Goal: Task Accomplishment & Management: Complete application form

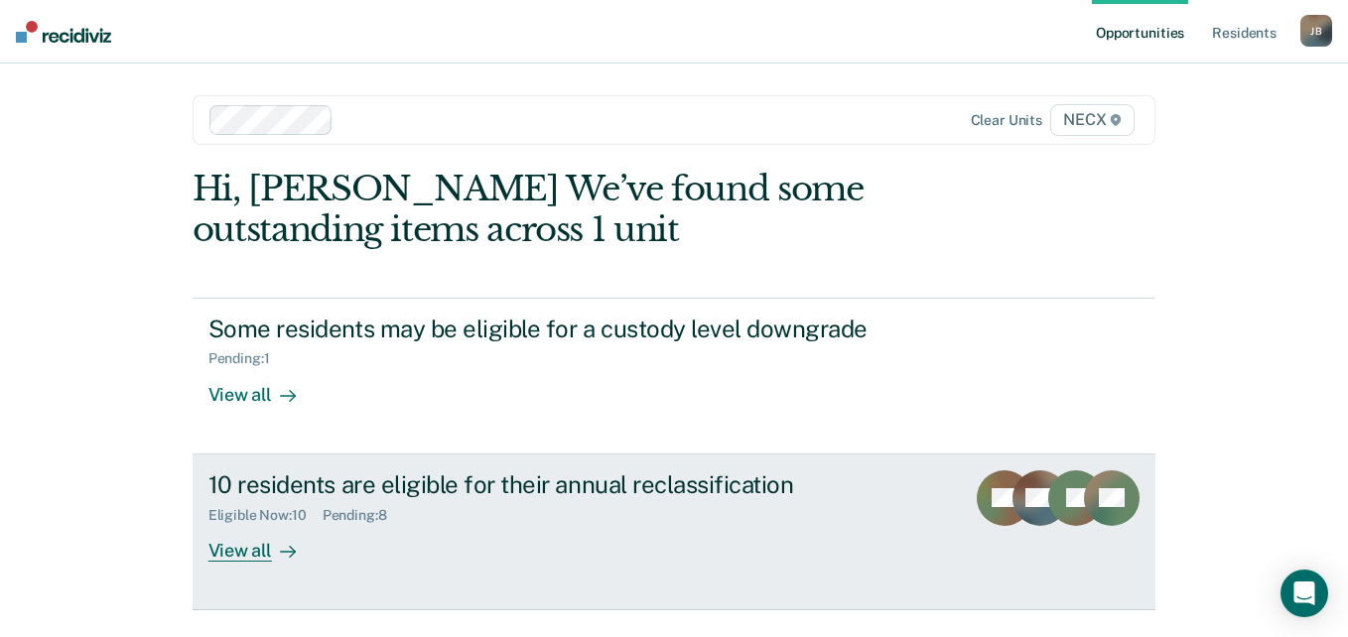
click at [390, 526] on div "10 residents are eligible for their annual reclassification Eligible Now : 10 P…" at bounding box center [581, 516] width 745 height 91
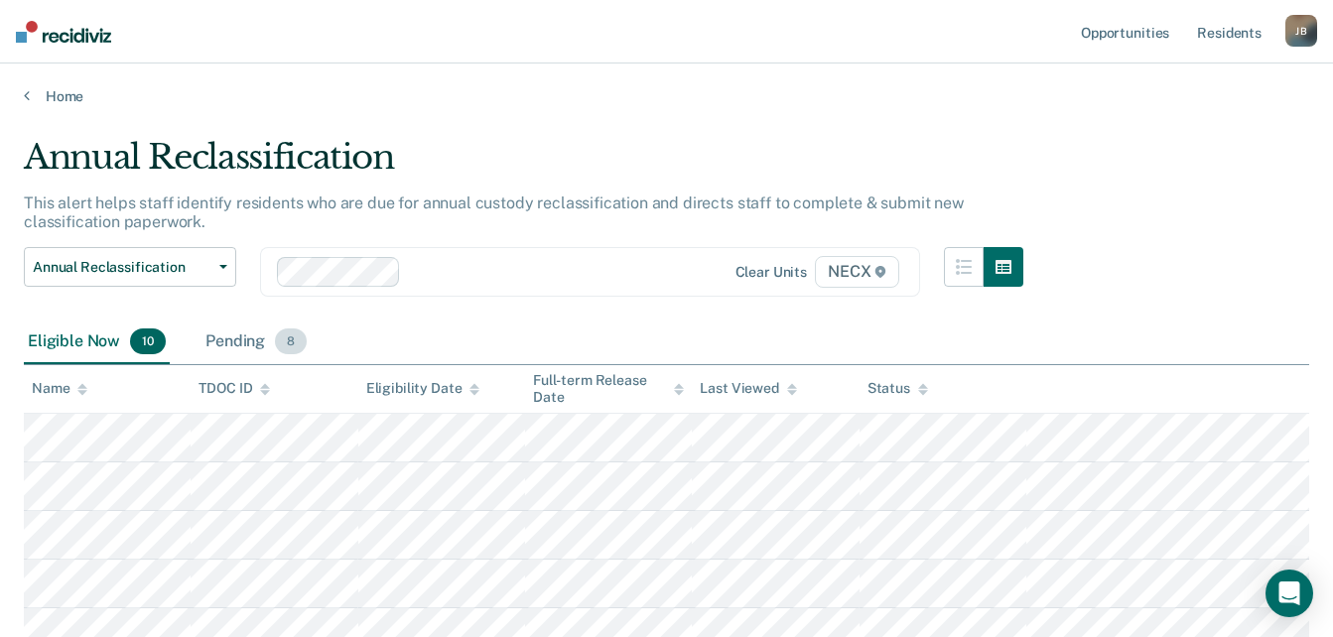
click at [250, 343] on div "Pending 8" at bounding box center [256, 343] width 109 height 44
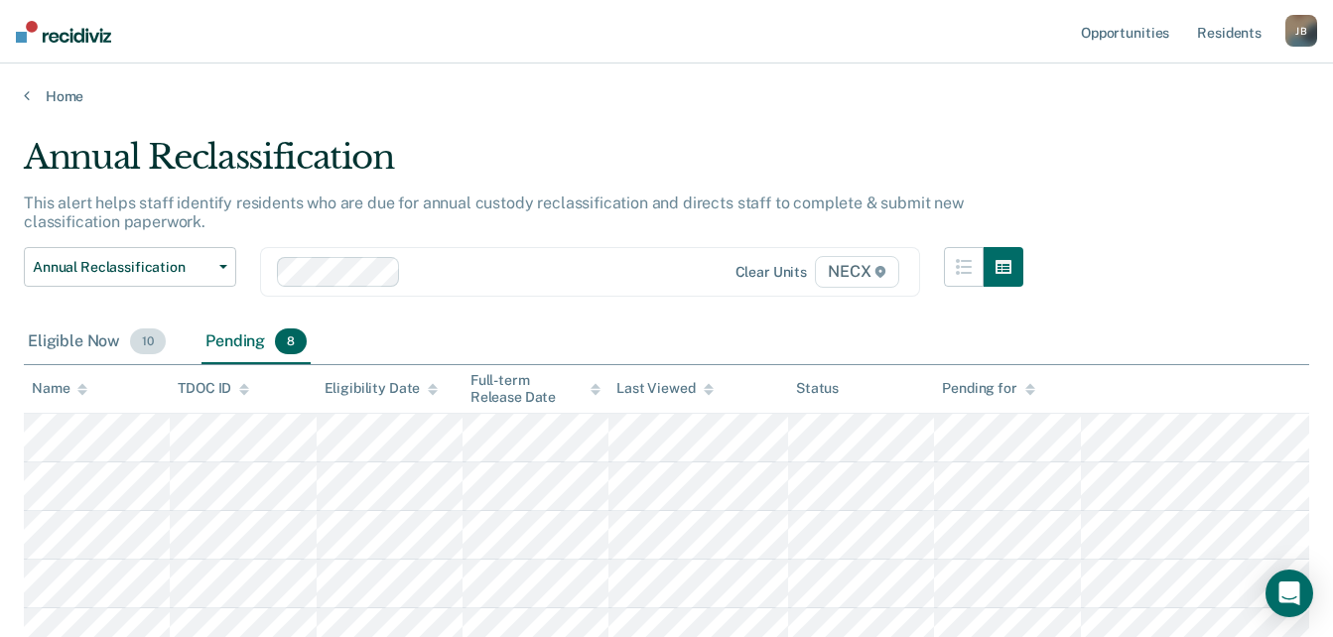
click at [84, 342] on div "Eligible Now 10" at bounding box center [97, 343] width 146 height 44
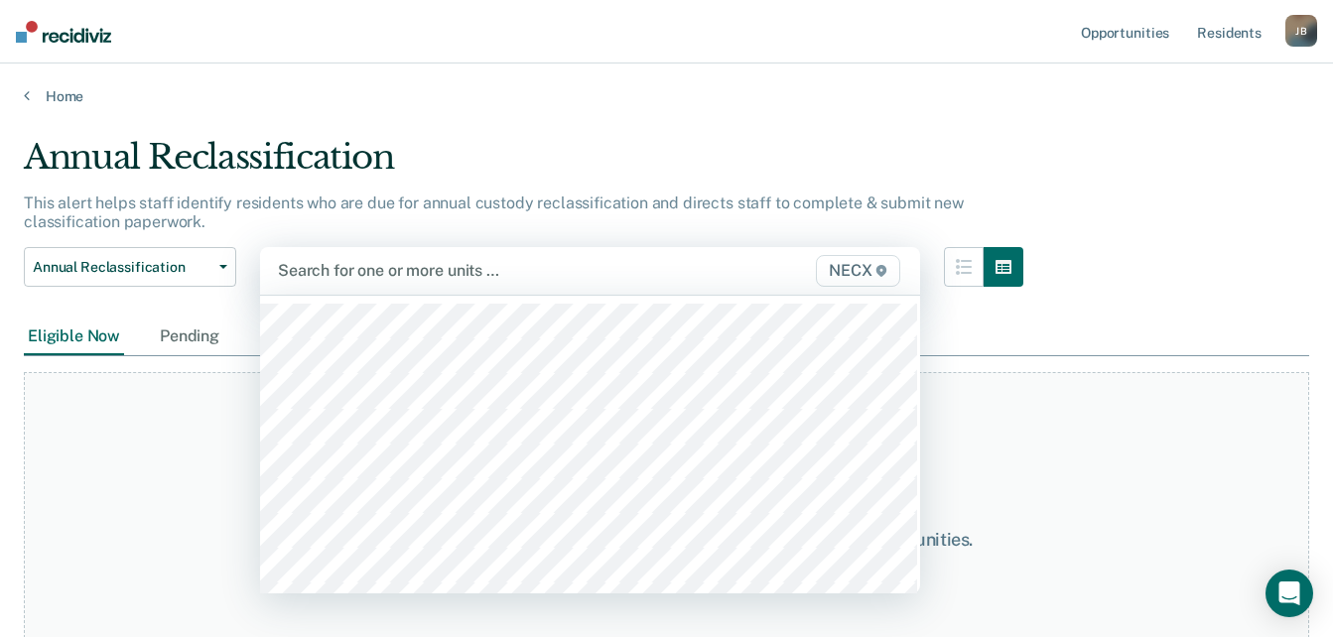
click at [379, 269] on div at bounding box center [496, 270] width 436 height 23
click at [223, 272] on button "Annual Reclassification" at bounding box center [130, 267] width 212 height 40
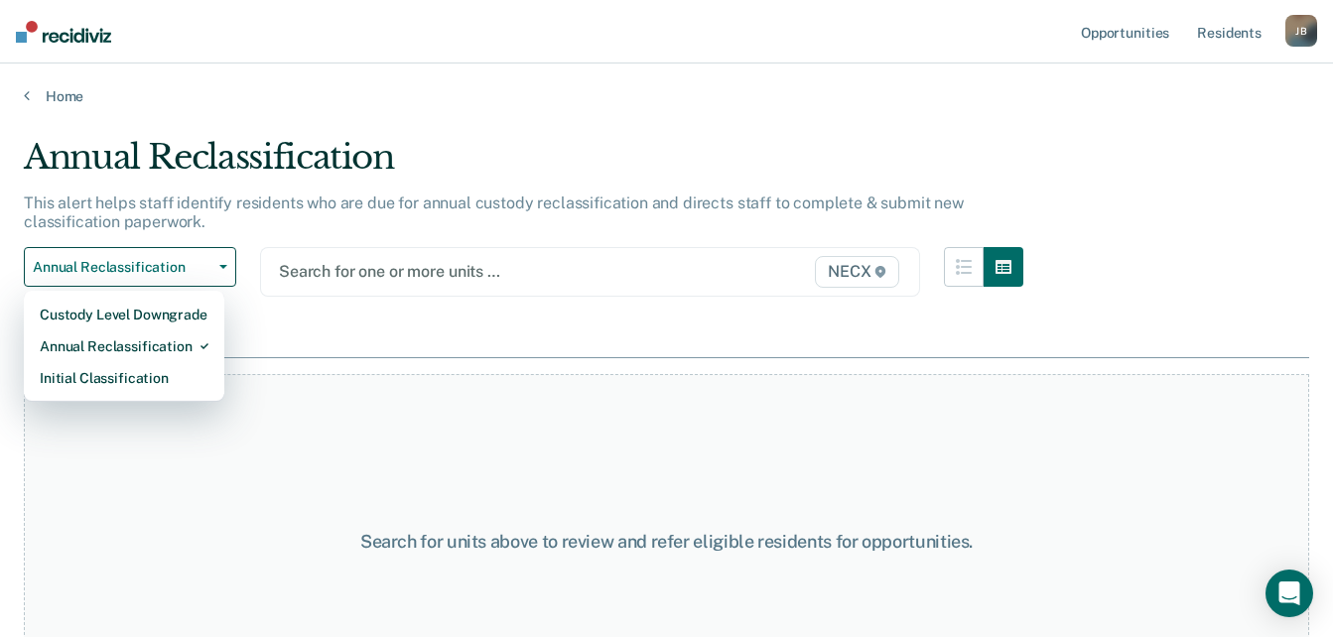
click at [355, 210] on p "This alert helps staff identify residents who are due for annual custody reclas…" at bounding box center [494, 213] width 940 height 38
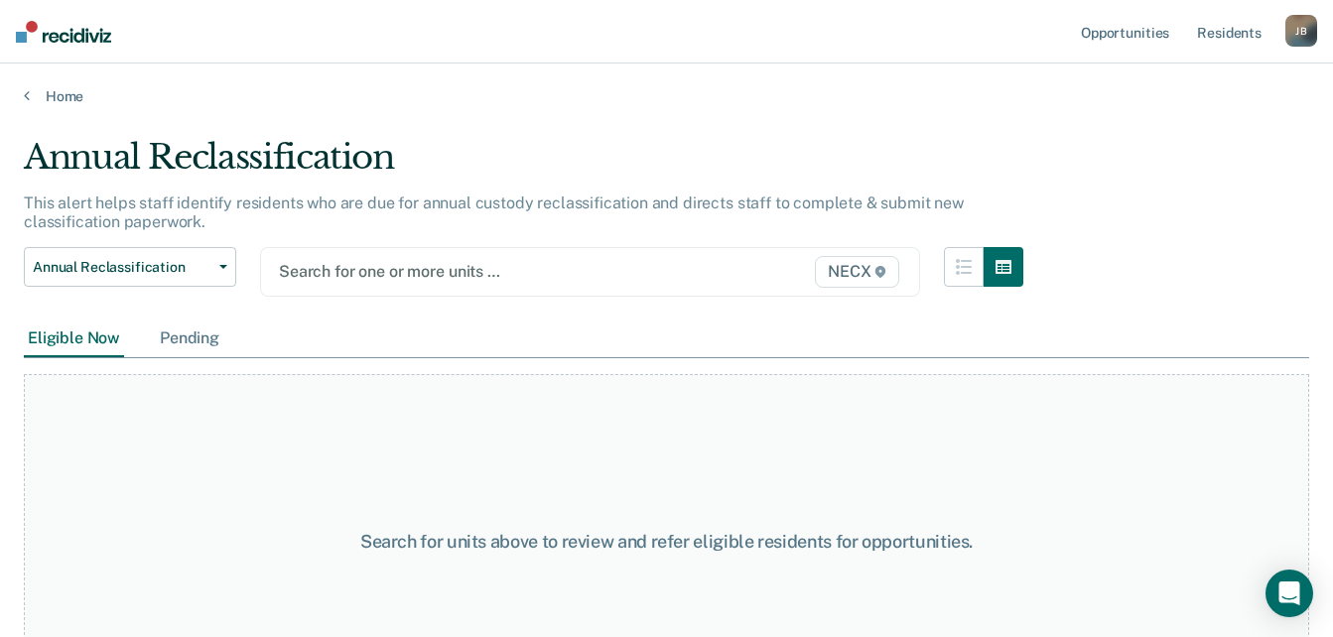
click at [199, 336] on div "Pending" at bounding box center [190, 339] width 68 height 37
click at [81, 337] on div "Eligible Now" at bounding box center [74, 339] width 100 height 37
click at [972, 263] on icon "button" at bounding box center [964, 267] width 16 height 16
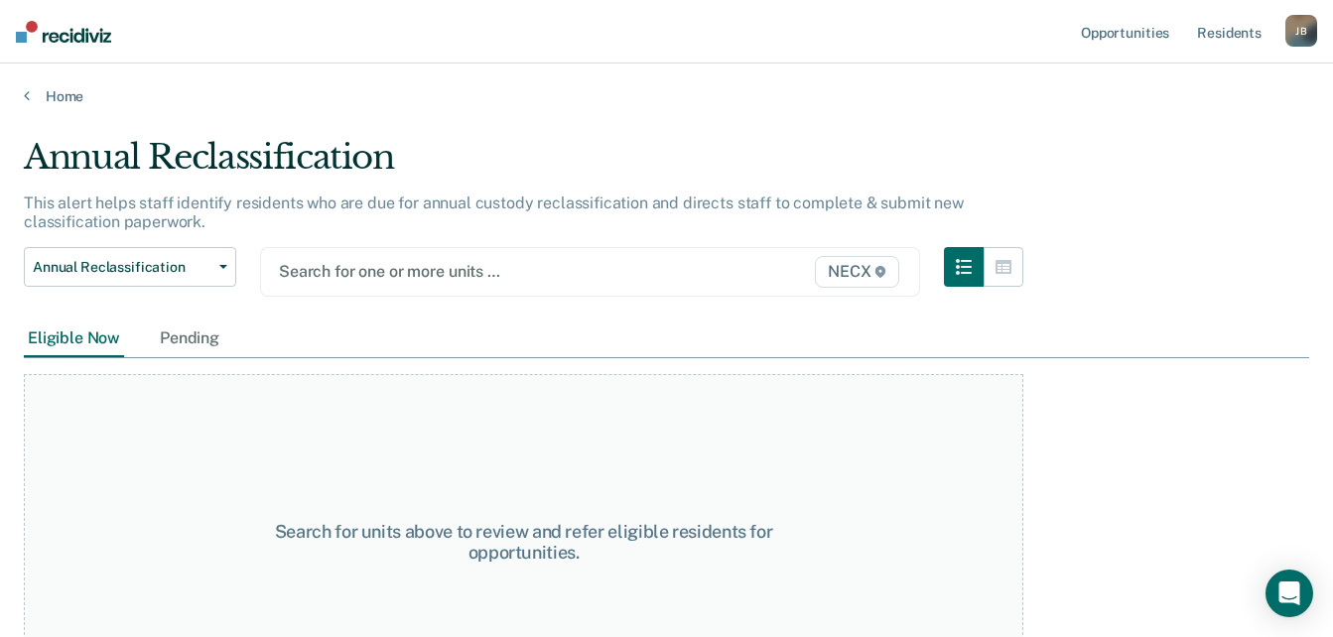
click at [1303, 33] on div "[PERSON_NAME]" at bounding box center [1302, 31] width 32 height 32
click at [781, 121] on main "Annual Reclassification This alert helps staff identify residents who are due f…" at bounding box center [666, 368] width 1333 height 526
click at [64, 101] on link "Home" at bounding box center [667, 96] width 1286 height 18
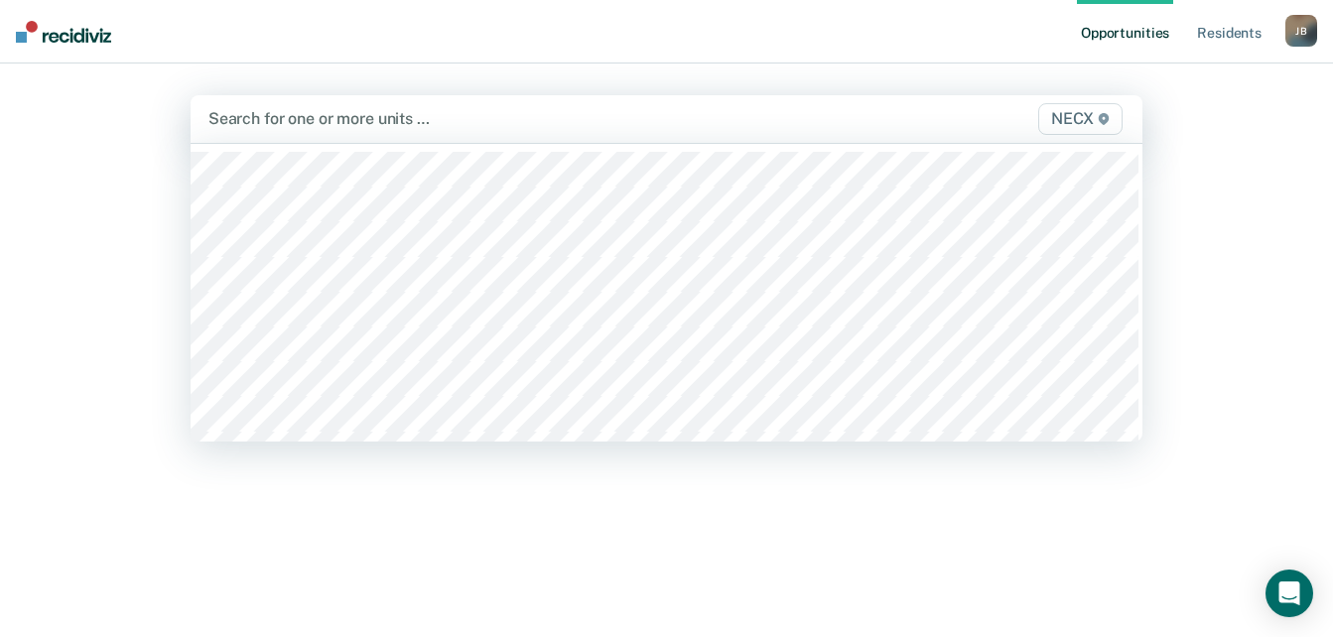
click at [493, 120] on div at bounding box center [529, 118] width 640 height 23
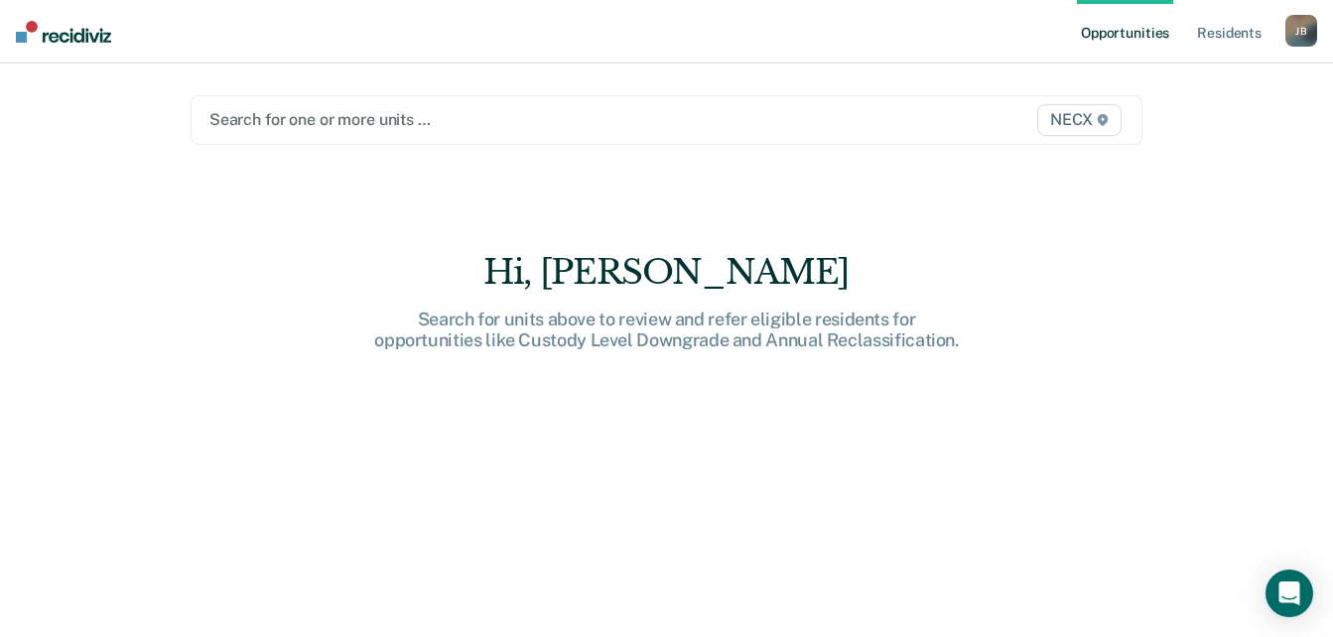
click at [1149, 28] on link "Opportunities" at bounding box center [1125, 32] width 96 height 64
click at [1216, 28] on link "Resident s" at bounding box center [1229, 32] width 72 height 64
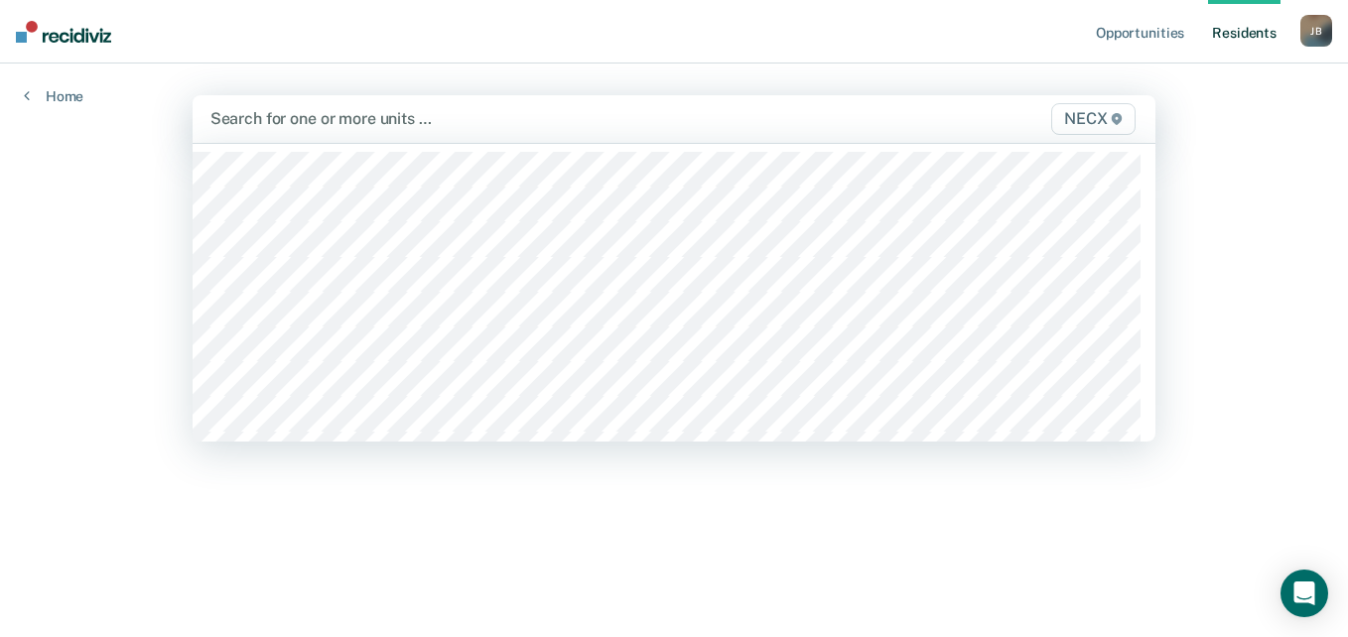
click at [400, 120] on div at bounding box center [534, 118] width 648 height 23
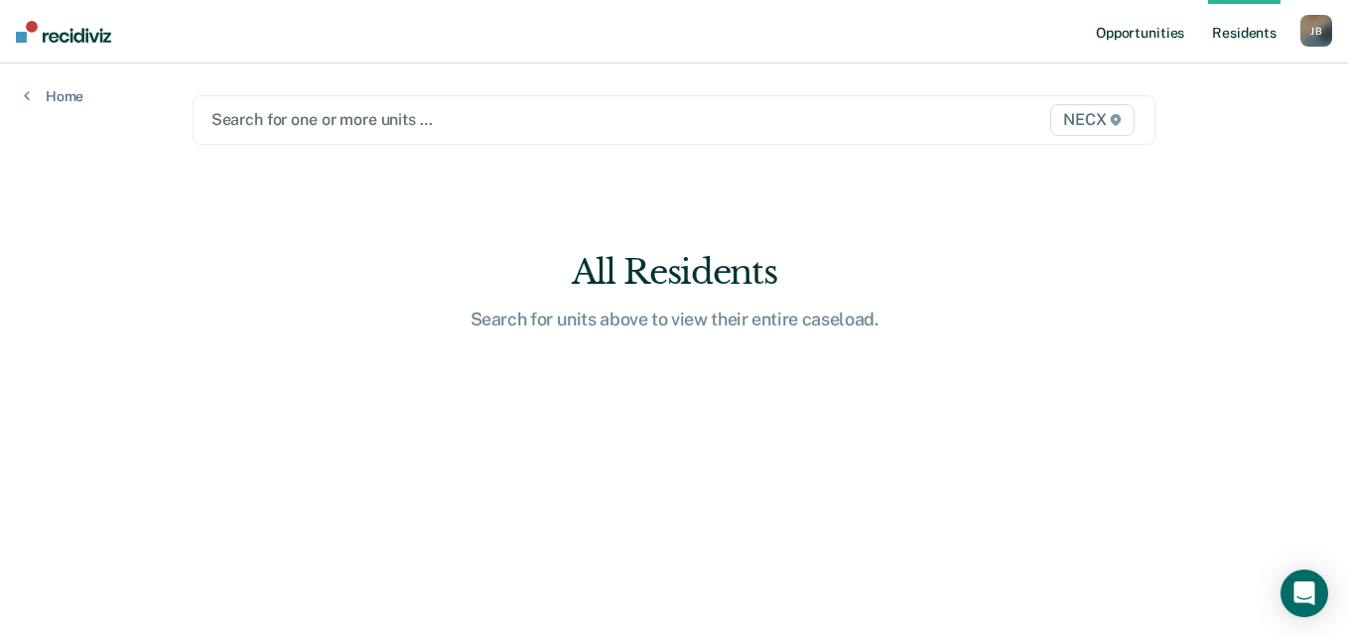
click at [1138, 33] on link "Opportunities" at bounding box center [1140, 32] width 96 height 64
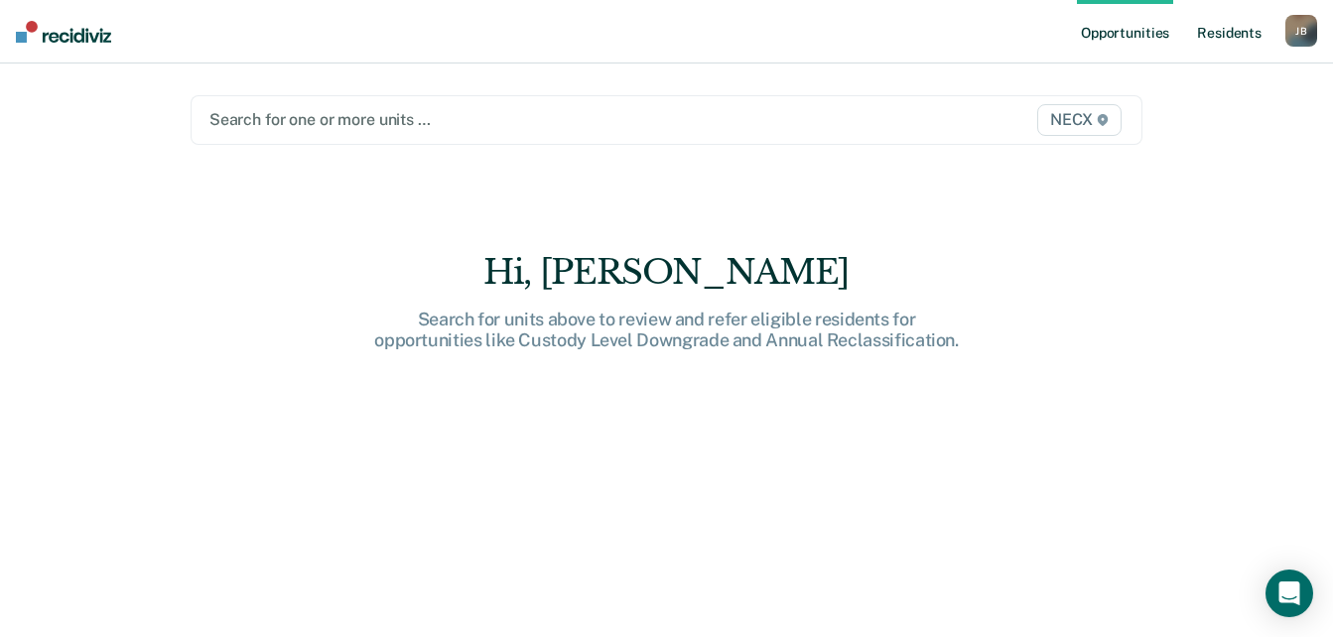
click at [1246, 26] on link "Resident s" at bounding box center [1229, 32] width 72 height 64
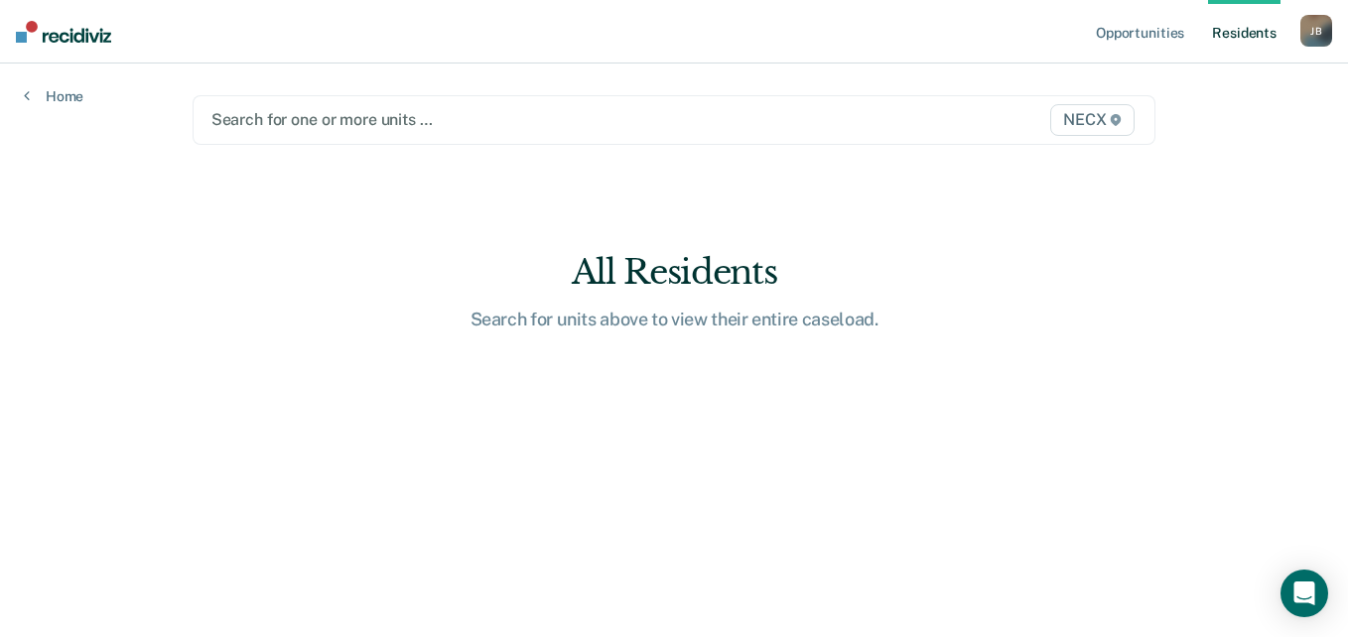
click at [578, 127] on div at bounding box center [534, 119] width 647 height 23
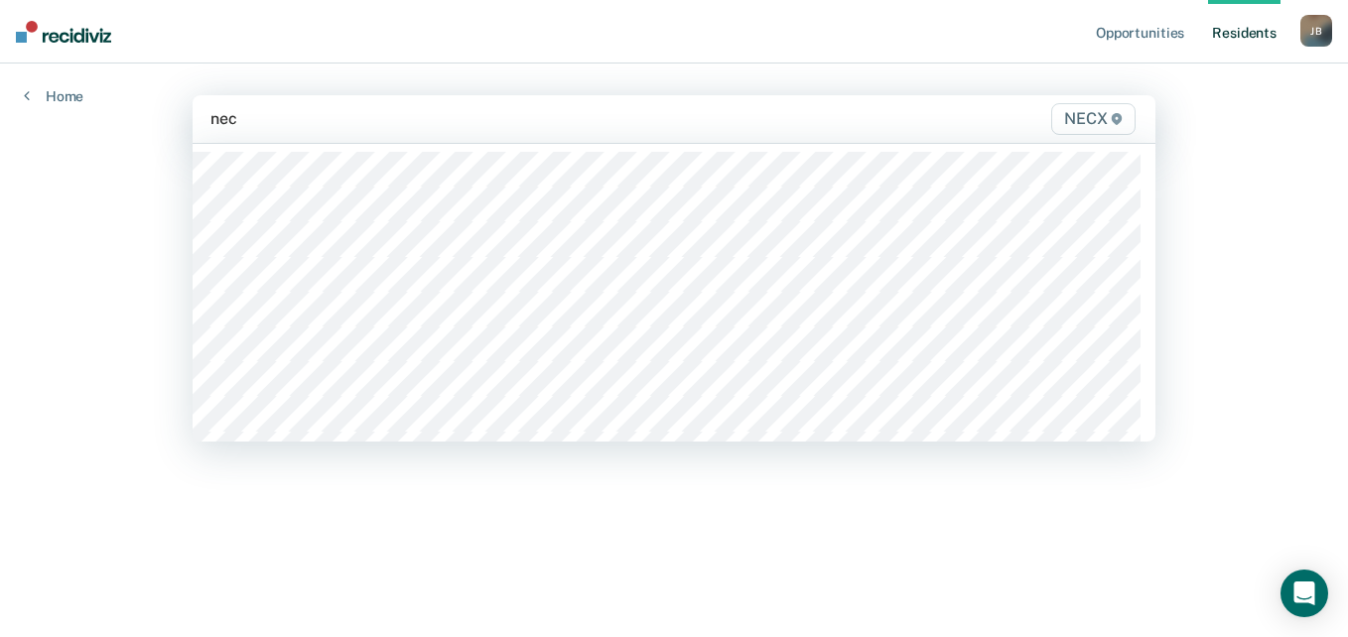
type input "necx"
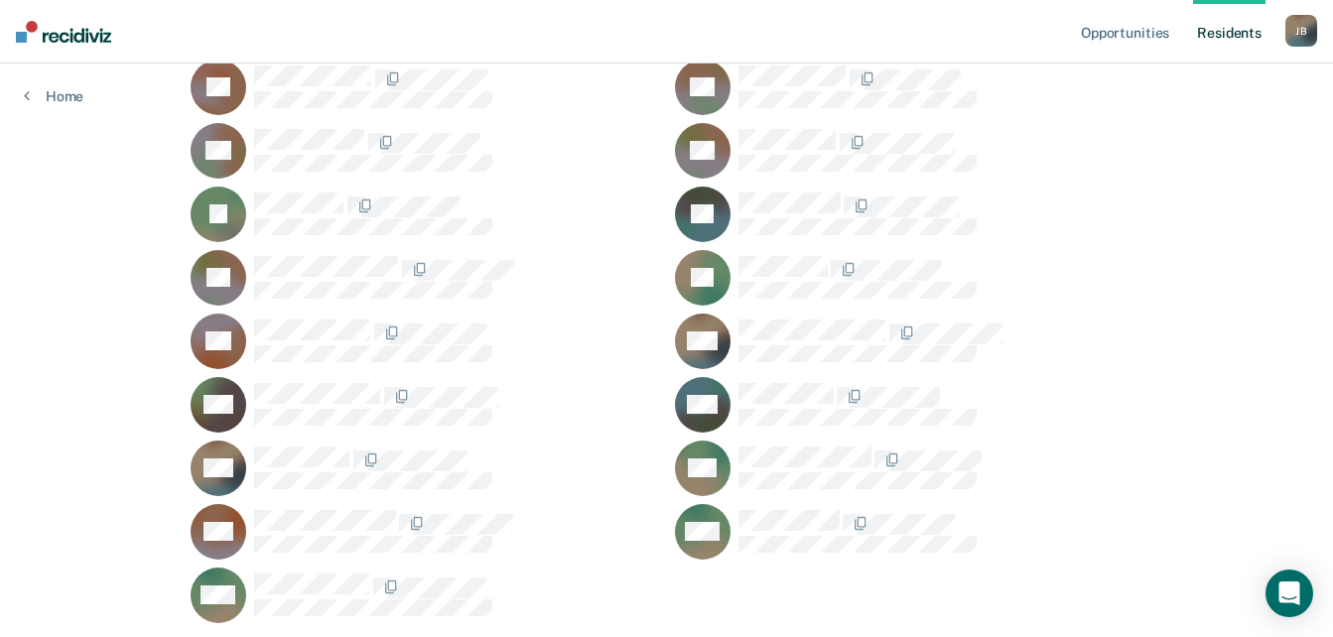
scroll to position [3736, 0]
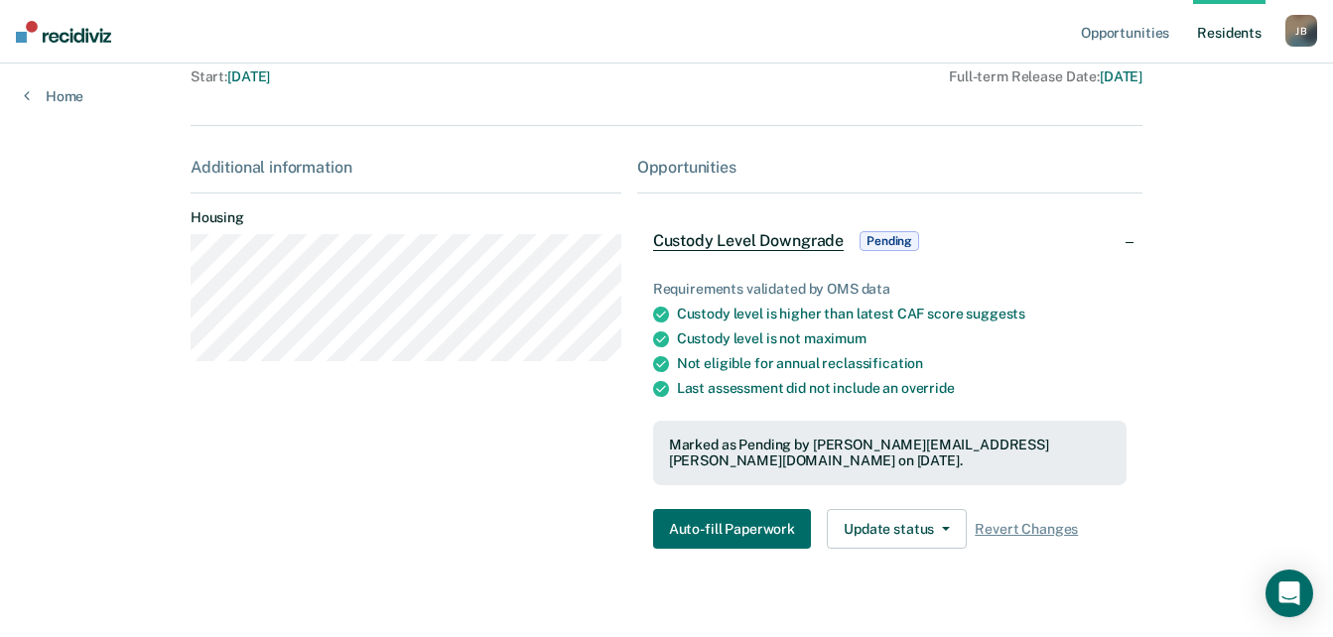
scroll to position [234, 0]
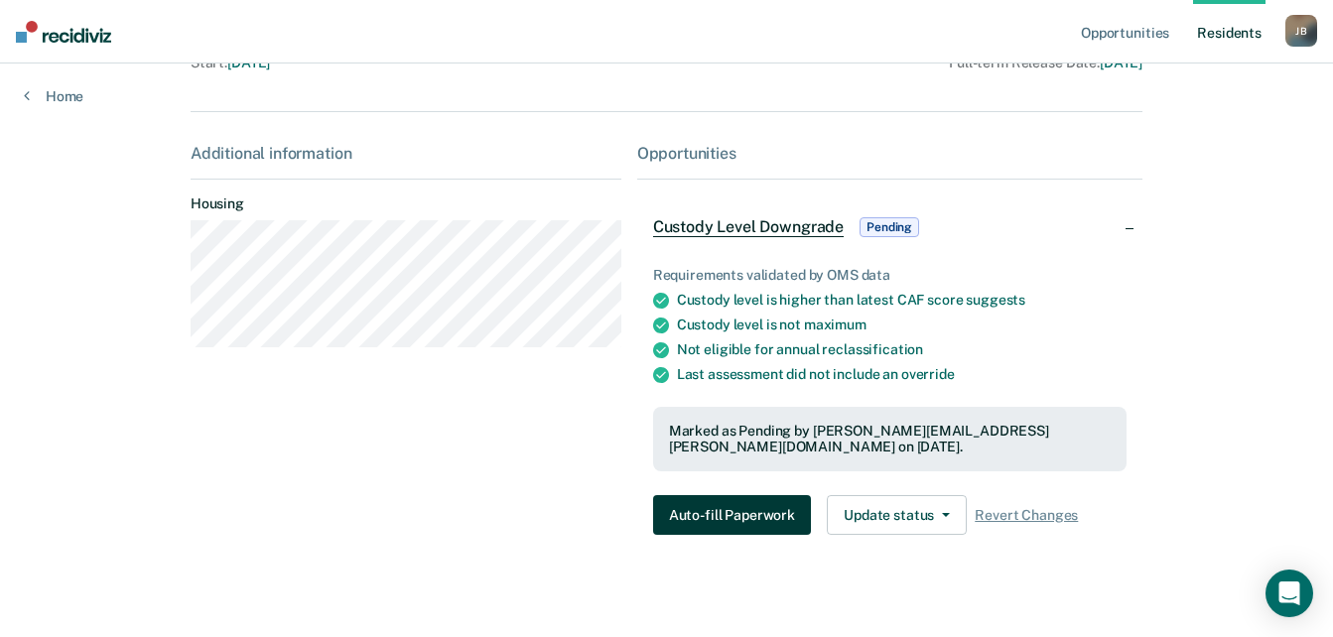
click at [709, 500] on button "Auto-fill Paperwork" at bounding box center [732, 515] width 158 height 40
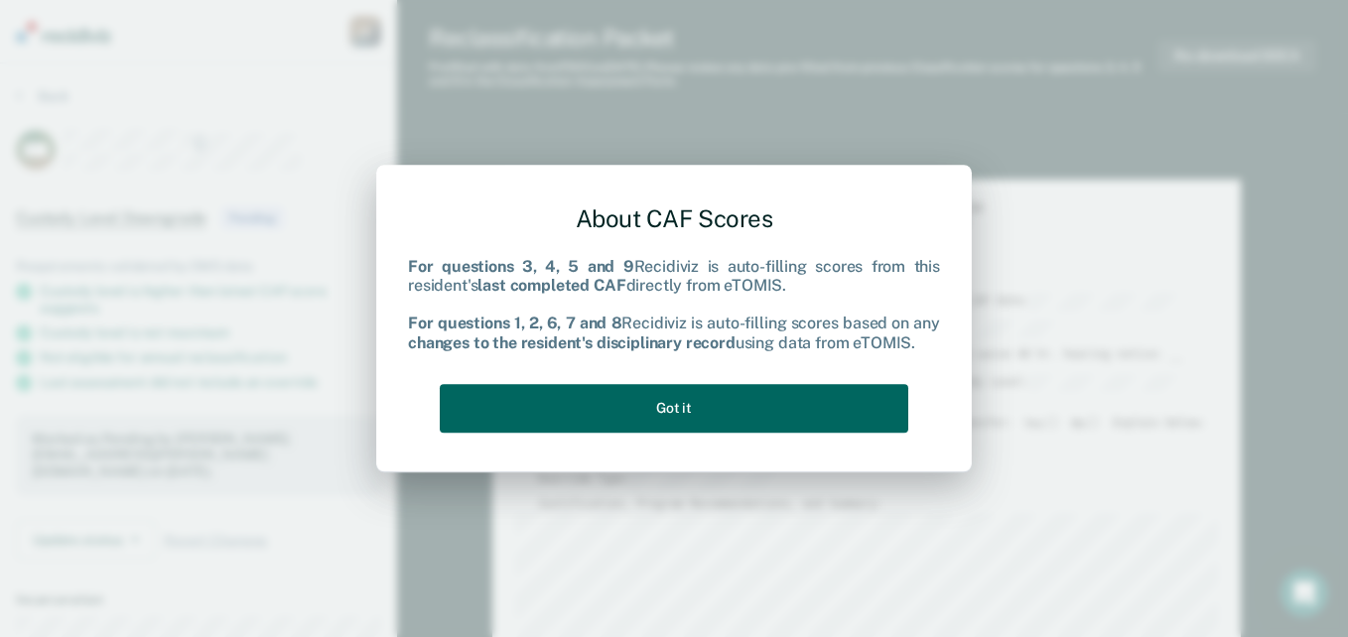
click at [643, 409] on button "Got it" at bounding box center [674, 408] width 469 height 49
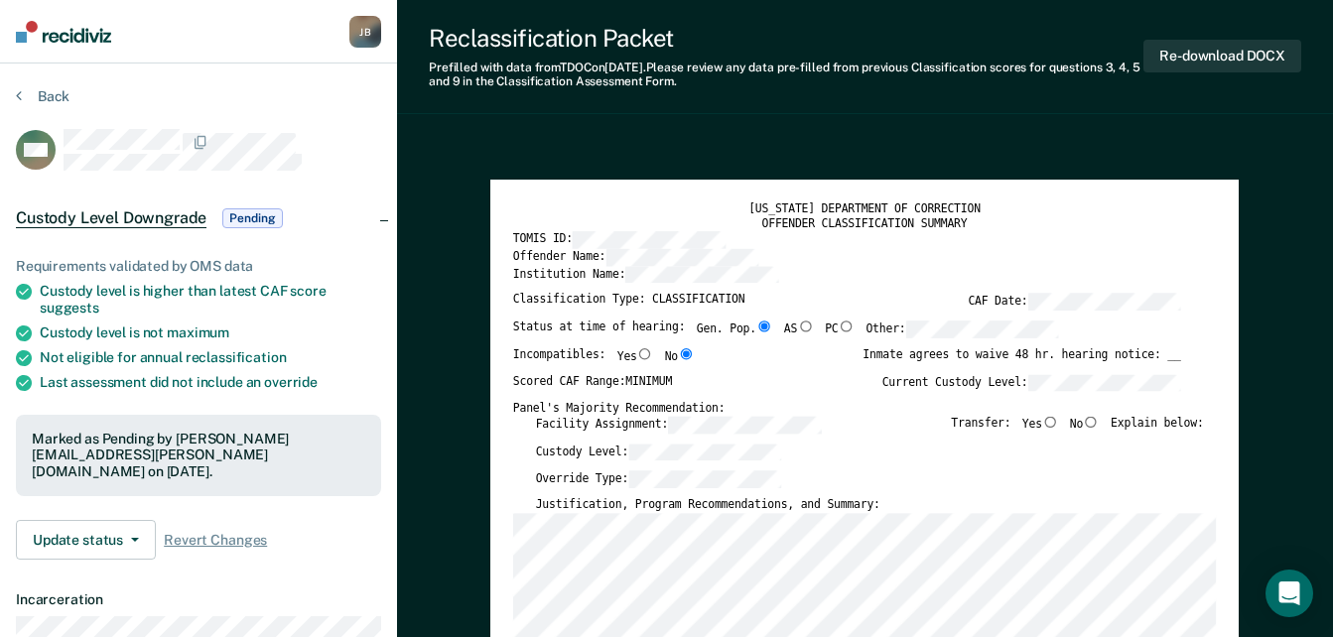
click at [1097, 425] on input "No" at bounding box center [1091, 421] width 17 height 11
type textarea "x"
radio input "true"
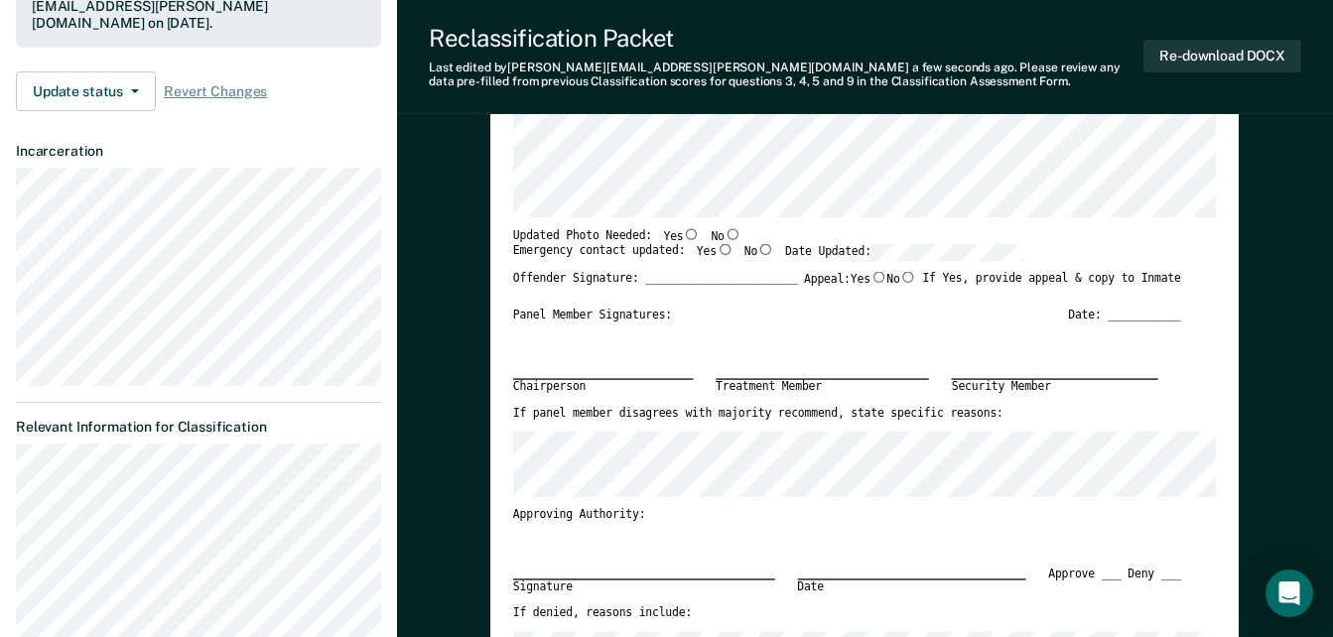
scroll to position [496, 0]
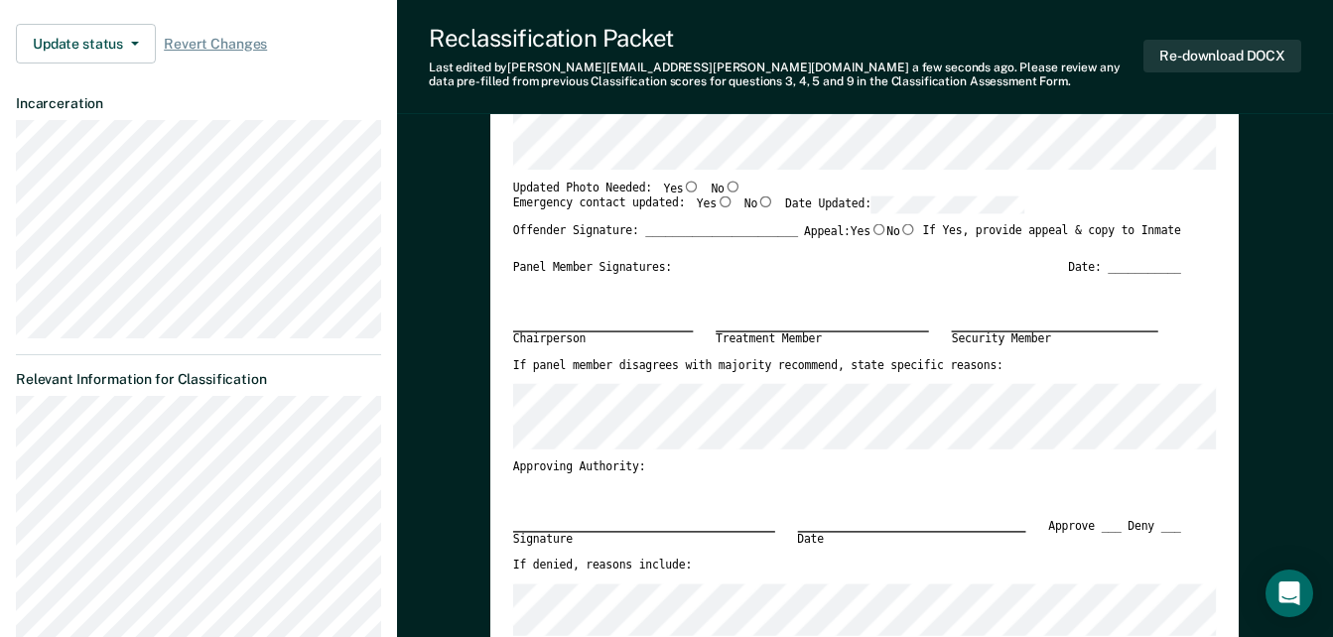
click at [717, 206] on input "Yes" at bounding box center [725, 202] width 17 height 11
type textarea "x"
radio input "true"
click at [725, 190] on input "No" at bounding box center [733, 185] width 17 height 11
type textarea "x"
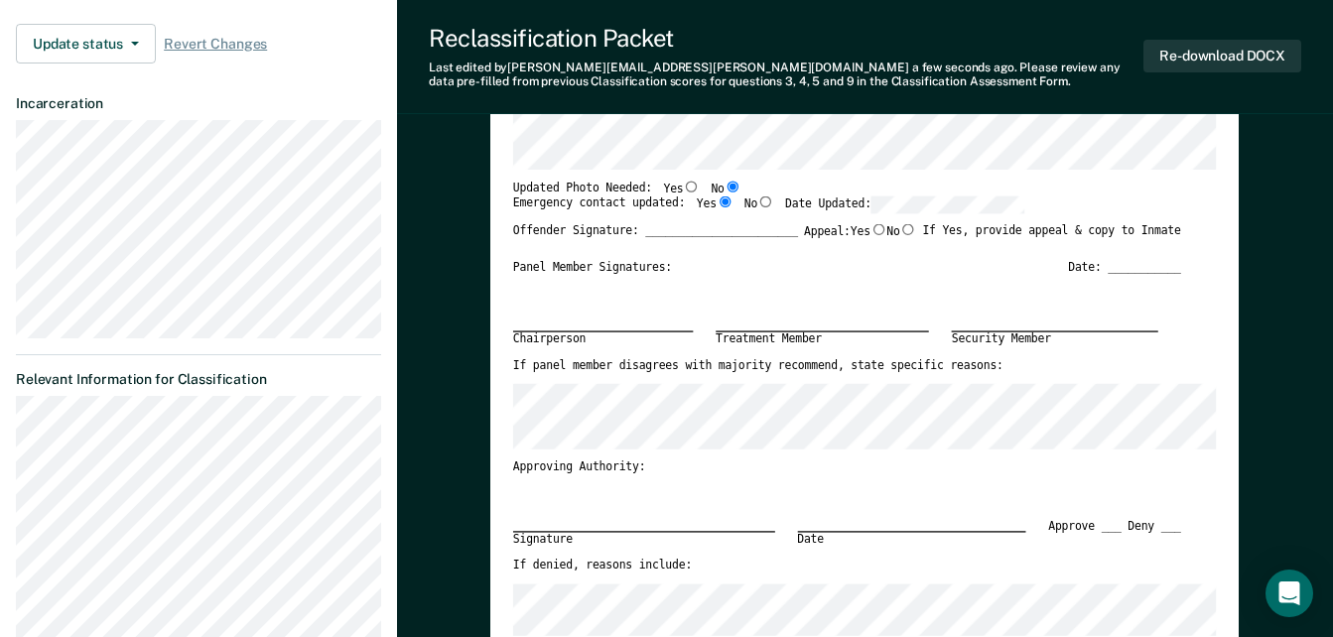
radio input "true"
click at [725, 190] on input "No" at bounding box center [733, 185] width 17 height 11
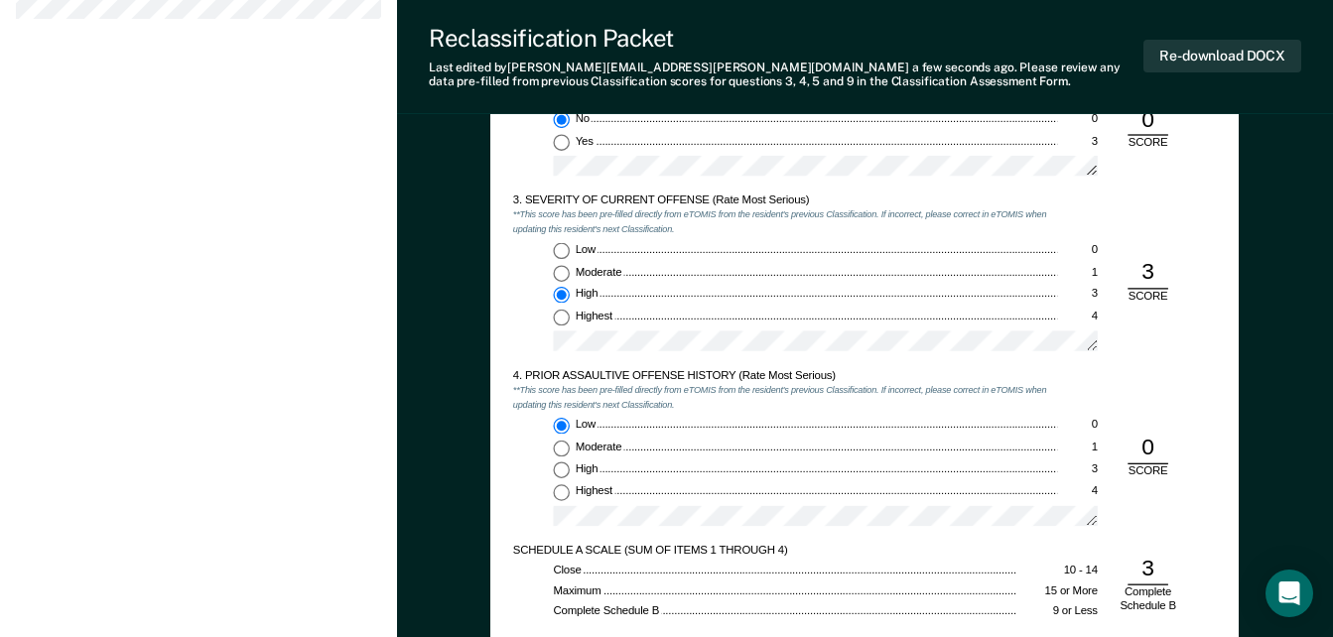
scroll to position [1489, 0]
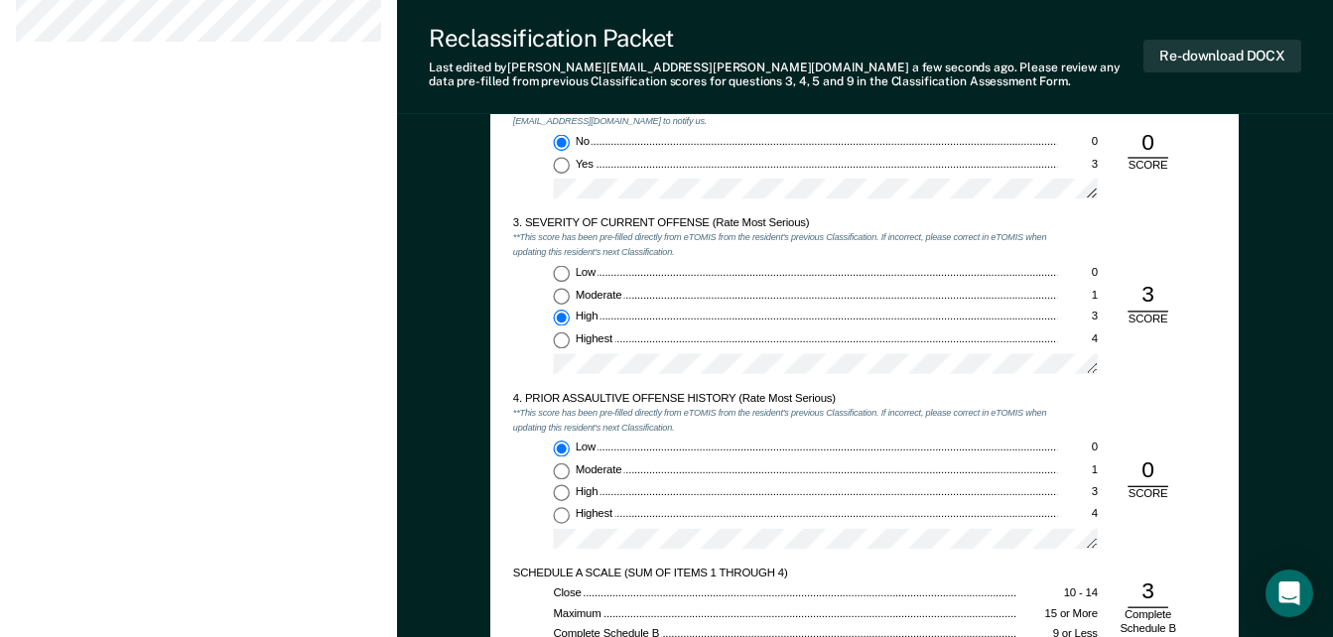
click at [564, 343] on input "Highest 4" at bounding box center [562, 340] width 17 height 17
type textarea "x"
radio input "false"
radio input "true"
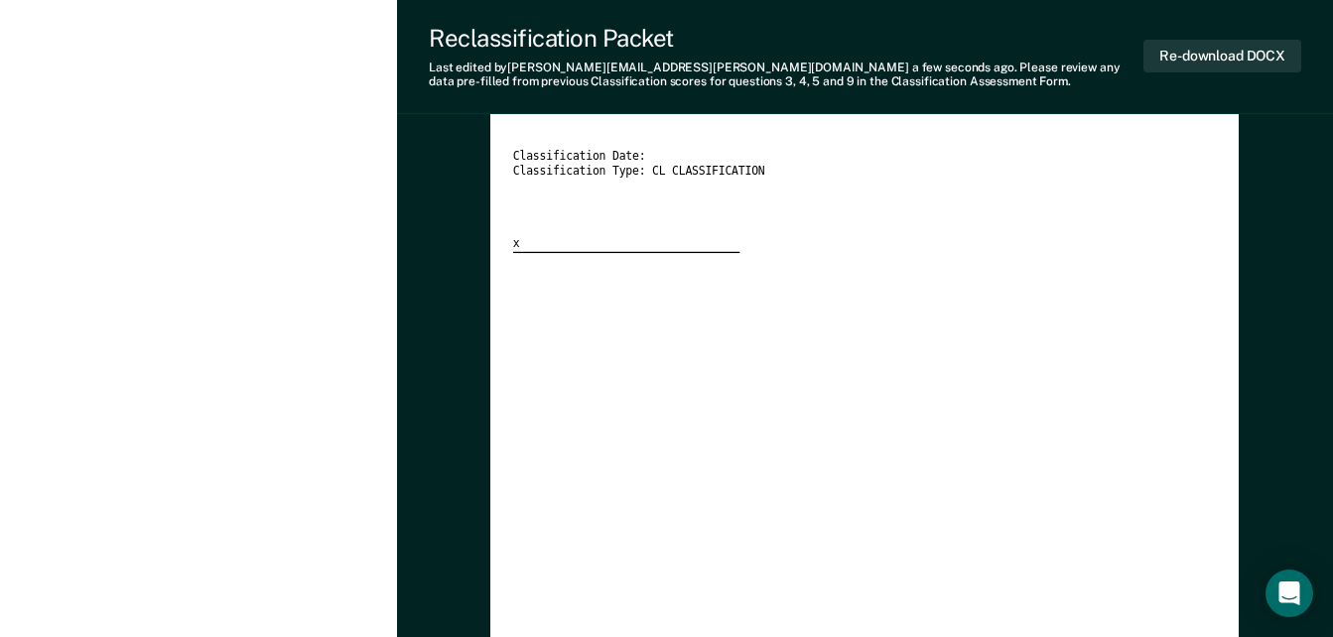
scroll to position [3739, 0]
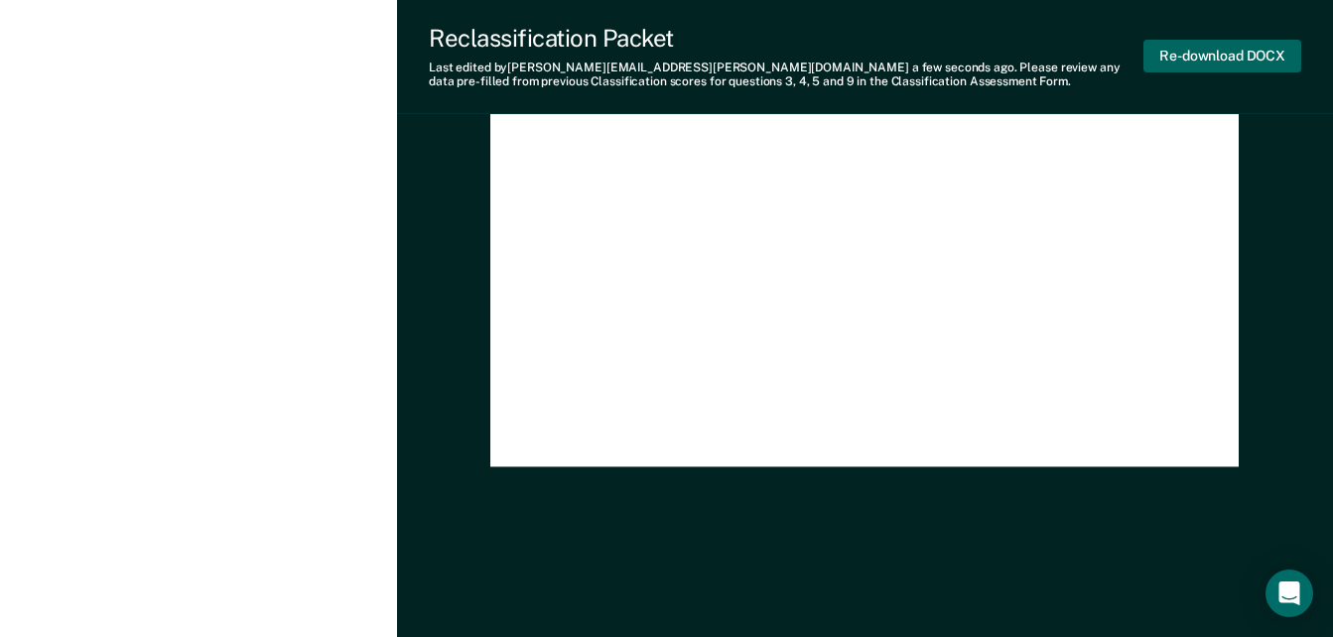
click at [1211, 60] on button "Re-download DOCX" at bounding box center [1223, 56] width 158 height 33
type textarea "x"
